Goal: Transaction & Acquisition: Book appointment/travel/reservation

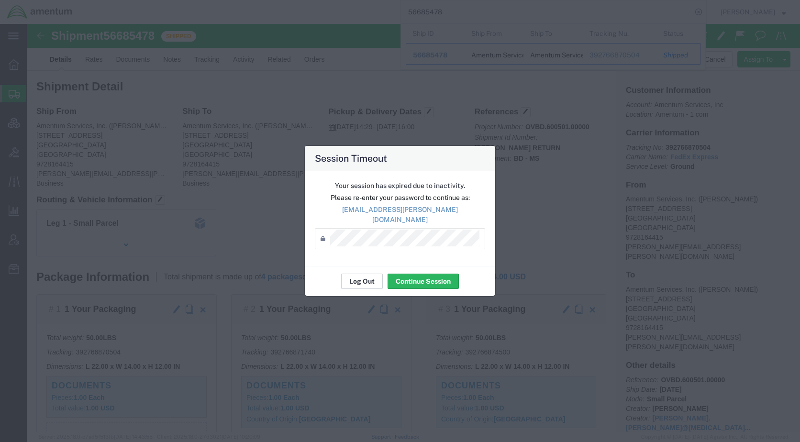
click at [375, 274] on button "Log Out" at bounding box center [362, 281] width 42 height 15
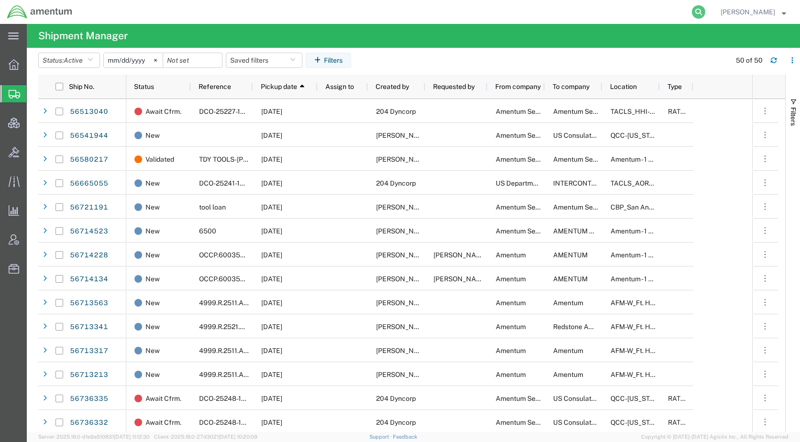
click at [705, 14] on icon at bounding box center [698, 11] width 13 height 13
paste input "56769275"
click at [705, 10] on icon at bounding box center [698, 11] width 13 height 13
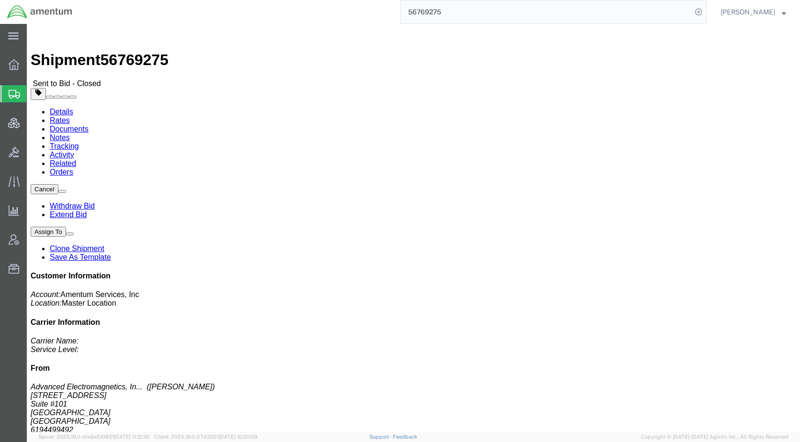
click link "Rates"
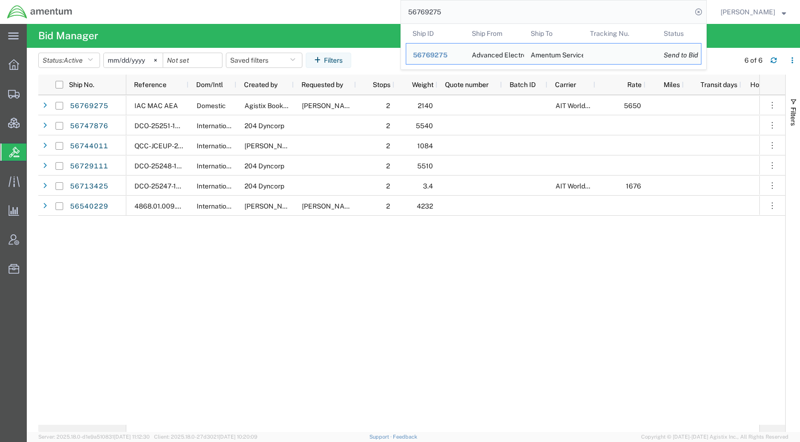
drag, startPoint x: 481, startPoint y: 13, endPoint x: 401, endPoint y: 10, distance: 79.9
click at [401, 10] on div "56769275 Ship ID Ship From Ship To Tracking Nu. Status Ship ID 56769275 Ship Fr…" at bounding box center [392, 12] width 627 height 24
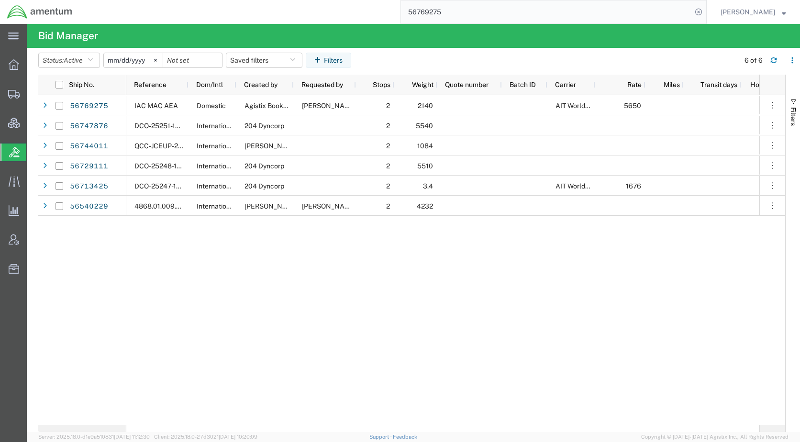
paste input "47876"
type input "56747876"
click at [705, 9] on icon at bounding box center [698, 11] width 13 height 13
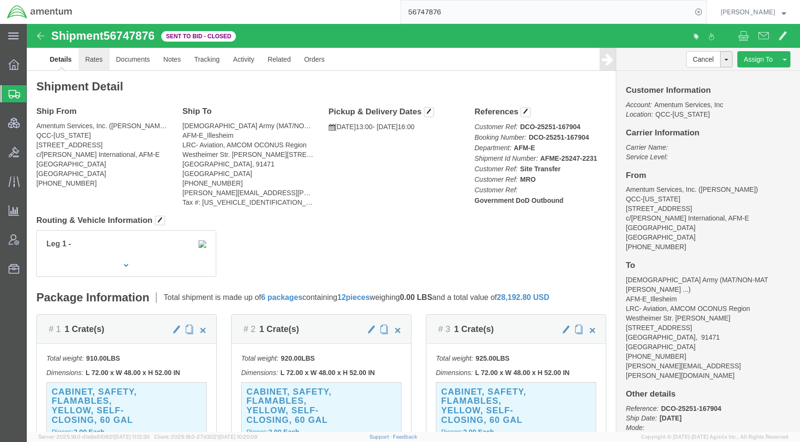
click link "Rates"
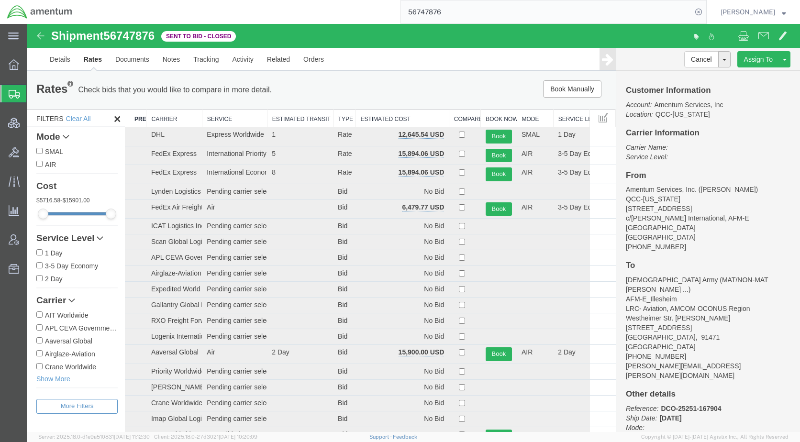
click at [376, 120] on th "Estimated Cost" at bounding box center [401, 119] width 93 height 18
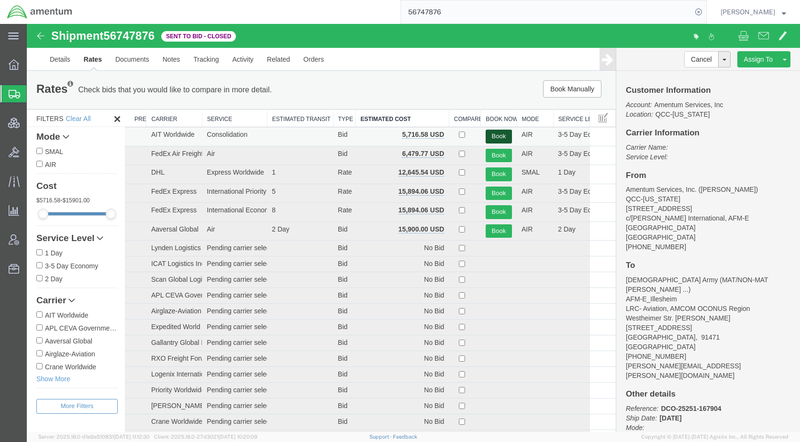
click at [496, 136] on button "Book" at bounding box center [498, 137] width 26 height 14
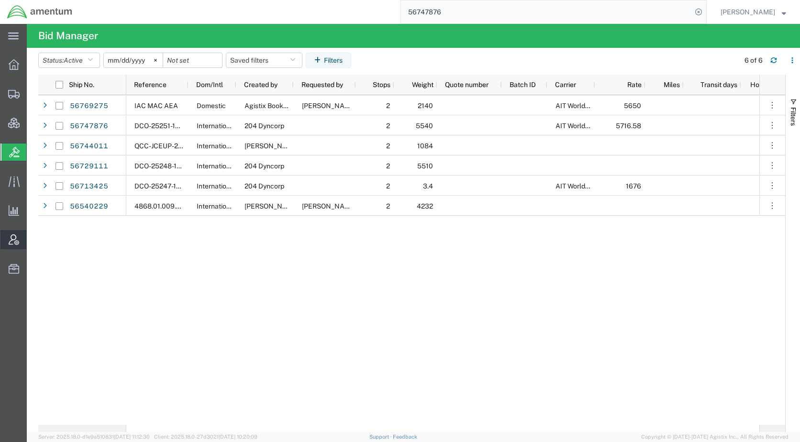
click at [33, 240] on span "Account Admin" at bounding box center [29, 239] width 7 height 19
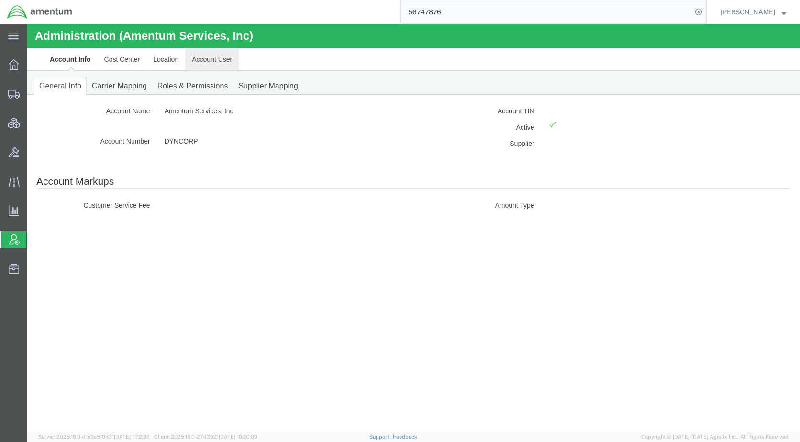
click at [201, 64] on link "Account User" at bounding box center [212, 59] width 54 height 23
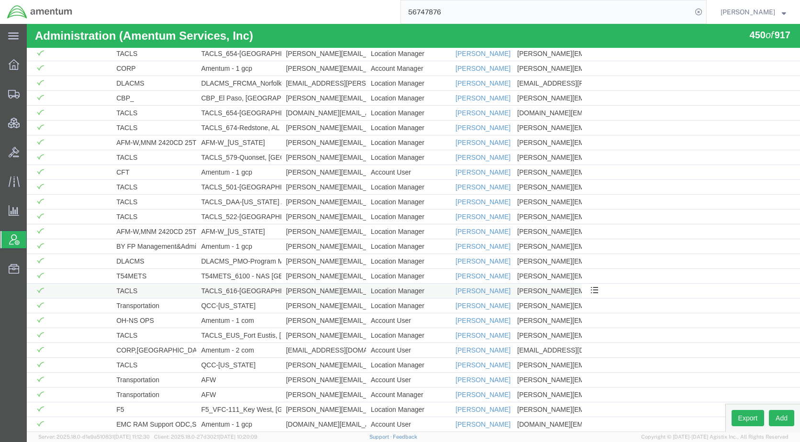
scroll to position [5418, 0]
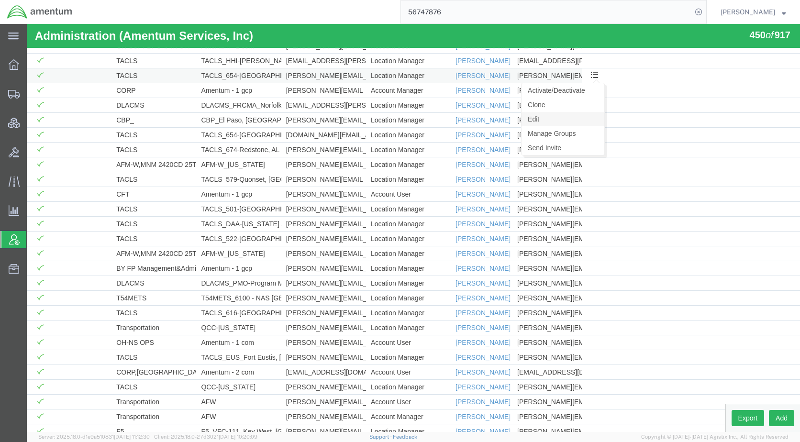
click at [537, 120] on link "Edit" at bounding box center [562, 119] width 83 height 14
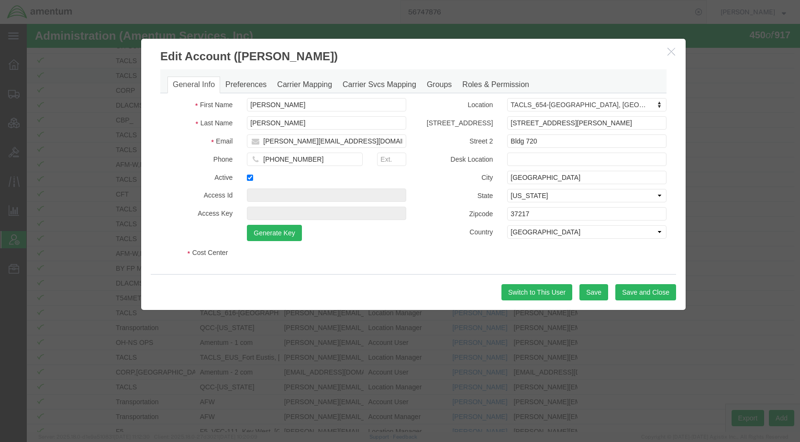
select select "DEPARTMENT"
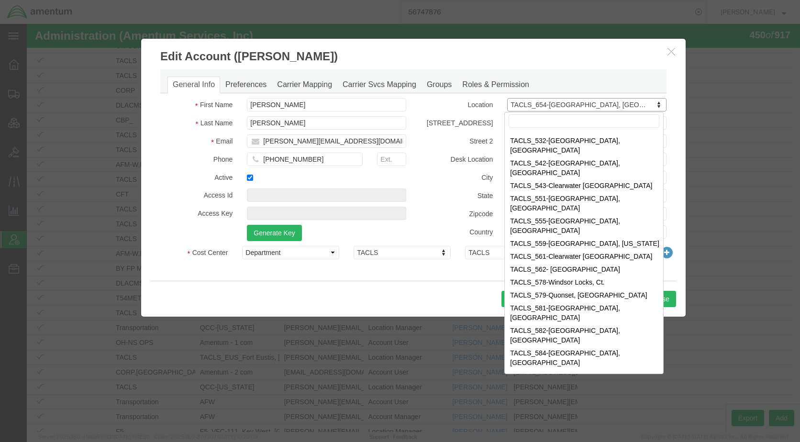
scroll to position [3444, 0]
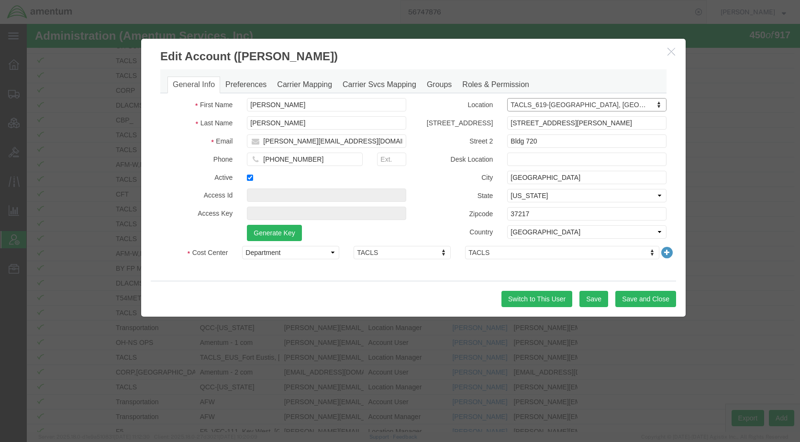
select select "{"locationId":"42713","street1":"5102 EMMA BROWNING AVE","street2":"Bldg. 9530"…"
type input "5102 EMMA BROWNING AVE"
type input "Bldg. 9530"
type input "DEL VALLE"
select select "TX"
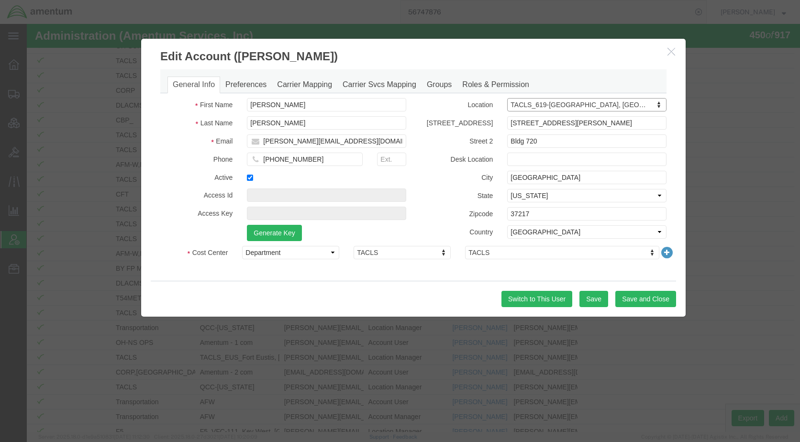
type input "78617"
click at [631, 296] on button "Save and Close" at bounding box center [645, 299] width 61 height 16
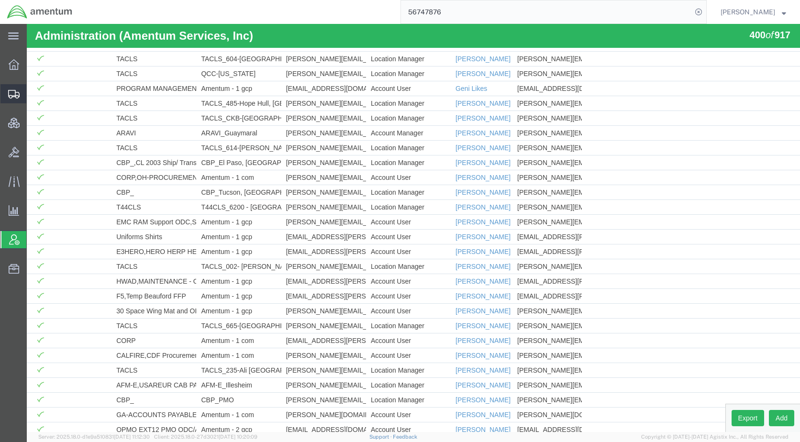
scroll to position [5418, 0]
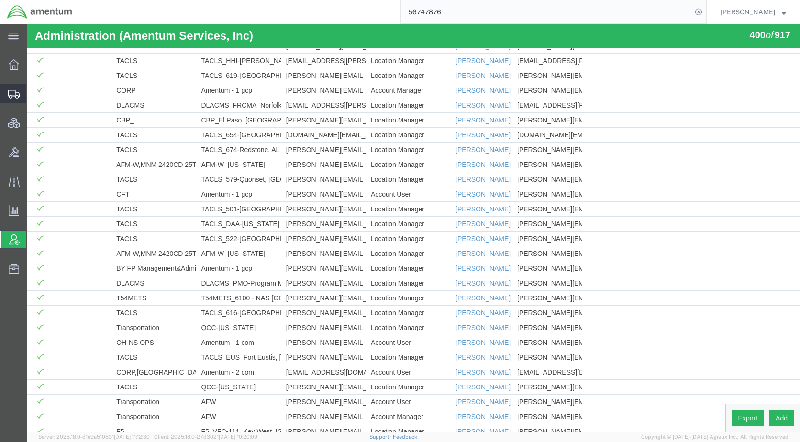
click at [33, 95] on span "Shipments" at bounding box center [29, 93] width 7 height 19
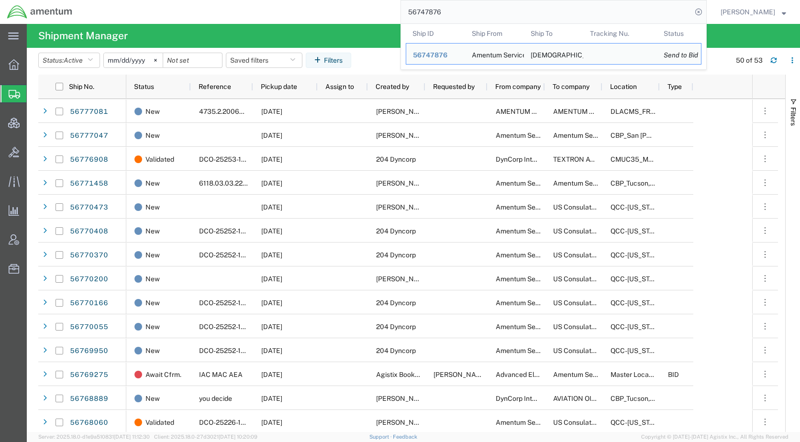
drag, startPoint x: 524, startPoint y: 9, endPoint x: 396, endPoint y: 14, distance: 128.3
click at [396, 14] on div "56747876 Ship ID Ship From Ship To Tracking Nu. Status Ship ID 56747876 Ship Fr…" at bounding box center [392, 12] width 627 height 24
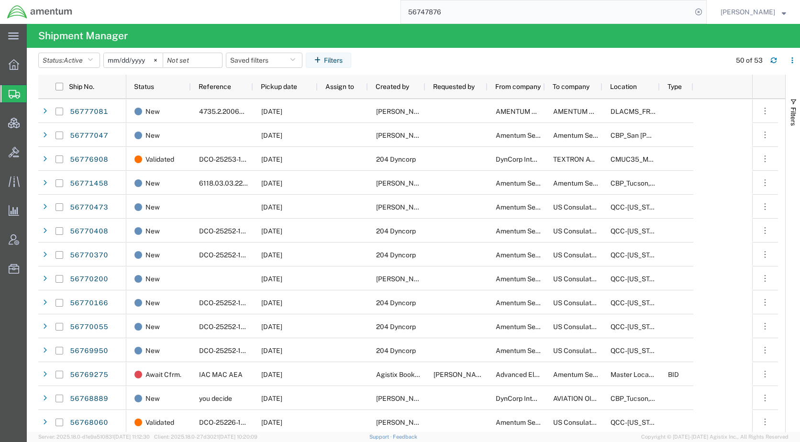
paste input "77081"
type input "56777081"
click at [705, 13] on icon at bounding box center [698, 11] width 13 height 13
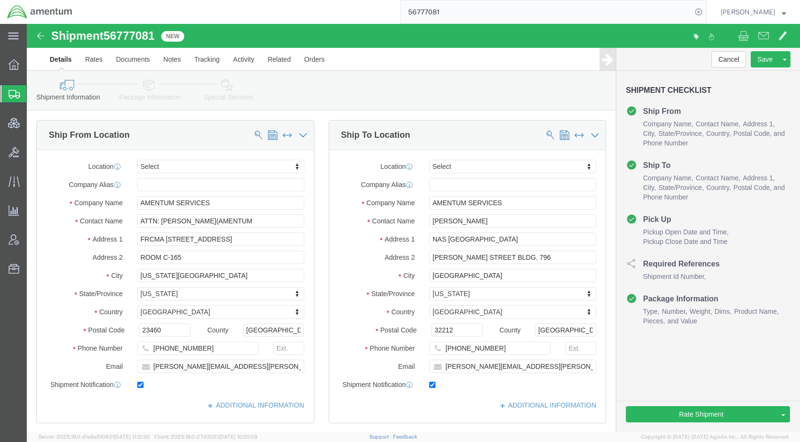
select select
click icon
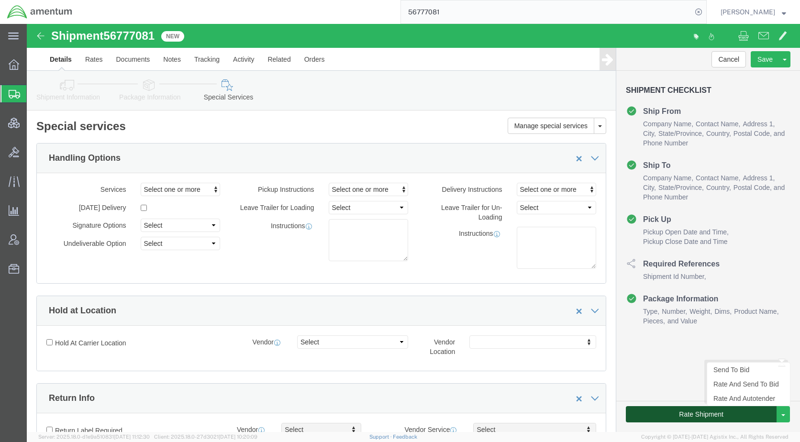
click button "Rate Shipment"
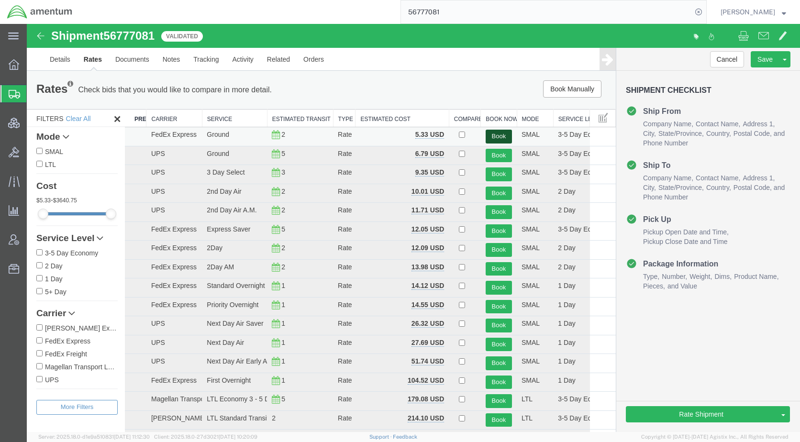
click at [488, 134] on button "Book" at bounding box center [498, 137] width 26 height 14
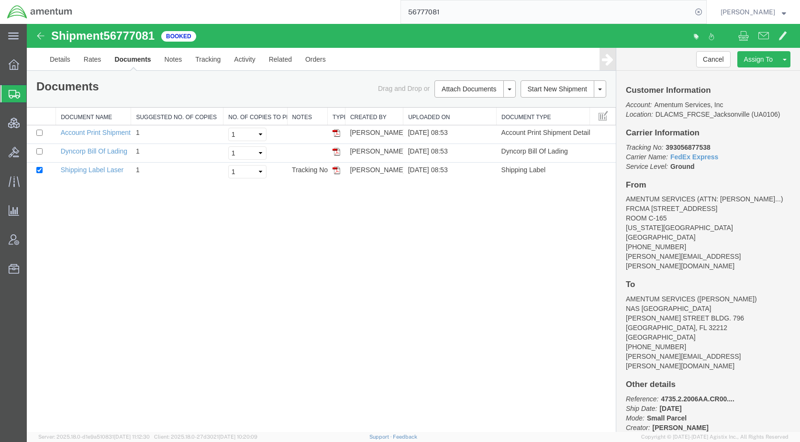
click at [27, 24] on link "Email Documents" at bounding box center [27, 24] width 0 height 0
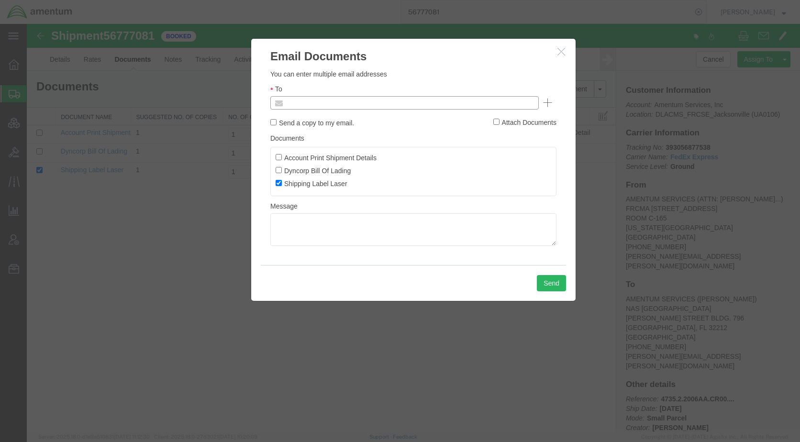
click at [345, 105] on input "text" at bounding box center [340, 103] width 112 height 12
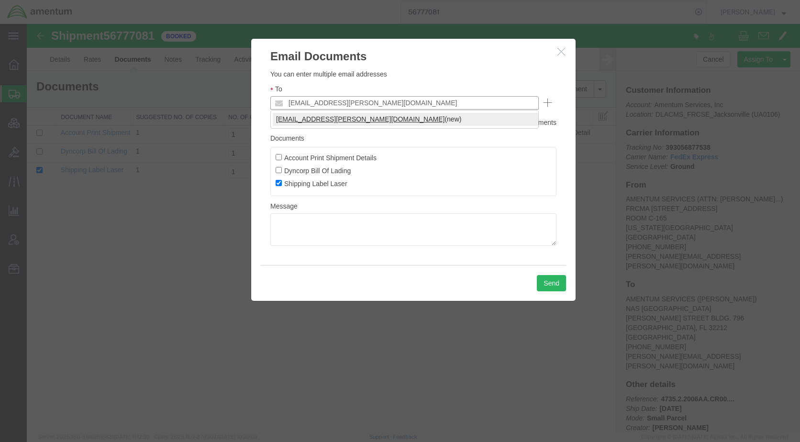
type input "kent.gilman@amentum.com"
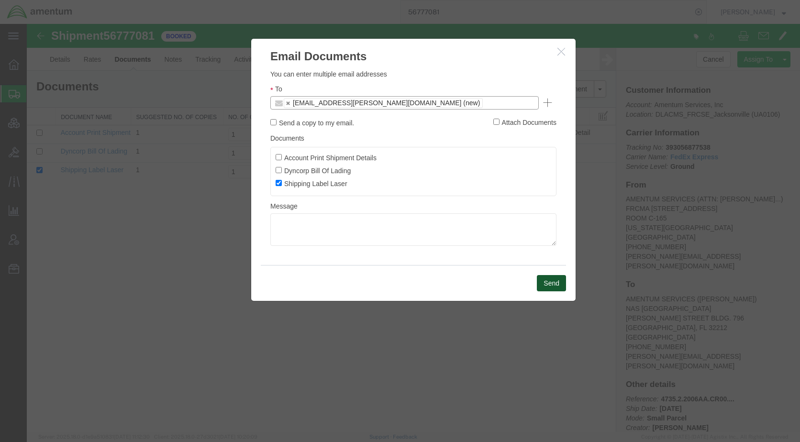
click at [542, 281] on button "Send" at bounding box center [551, 283] width 29 height 16
